Goal: Information Seeking & Learning: Find specific fact

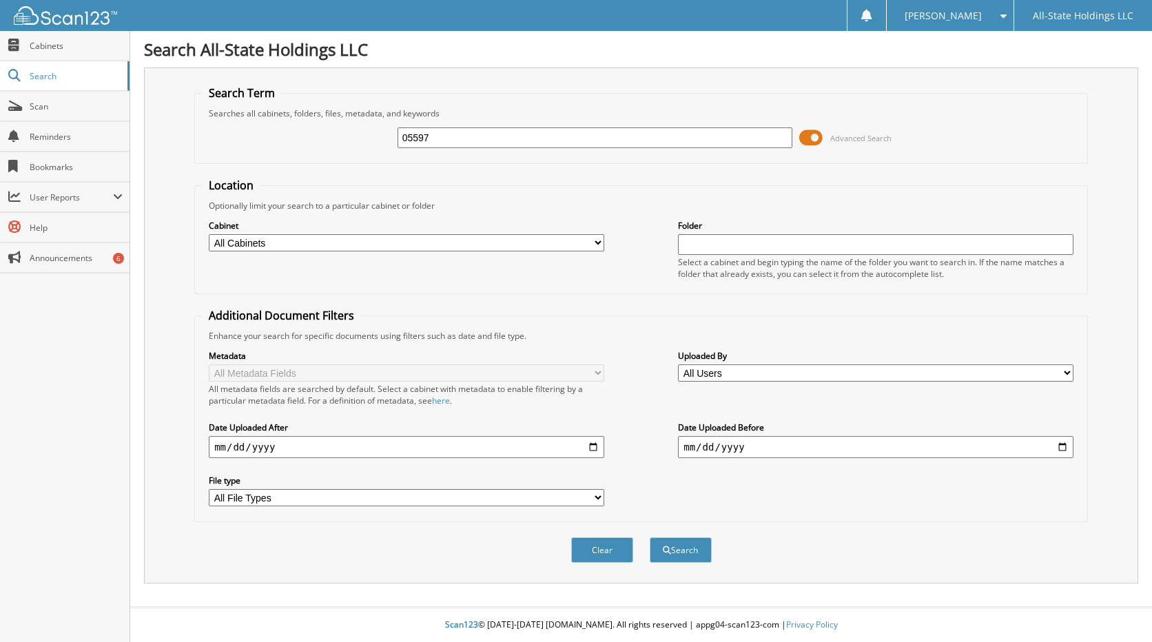
type input "05597"
click at [650, 537] on button "Search" at bounding box center [681, 549] width 62 height 25
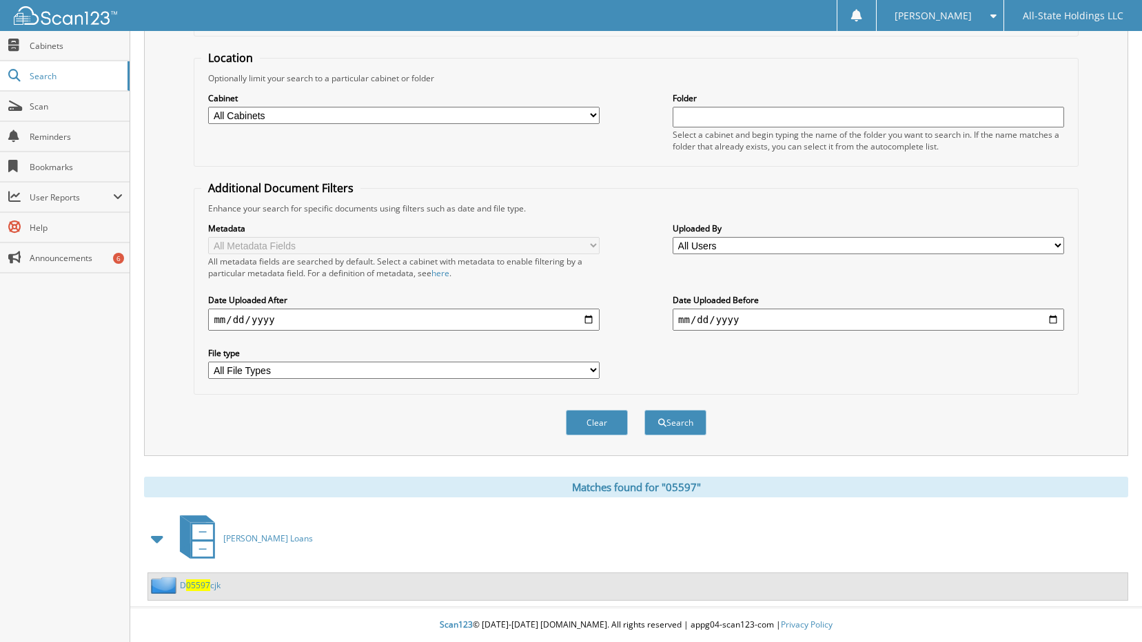
click at [196, 580] on span "05597" at bounding box center [198, 585] width 24 height 12
